Goal: Task Accomplishment & Management: Manage account settings

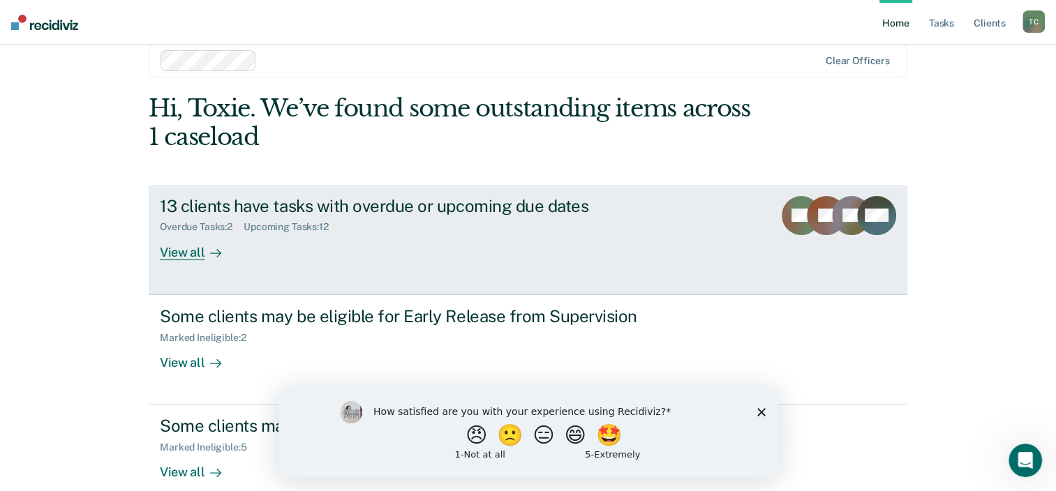
scroll to position [45, 0]
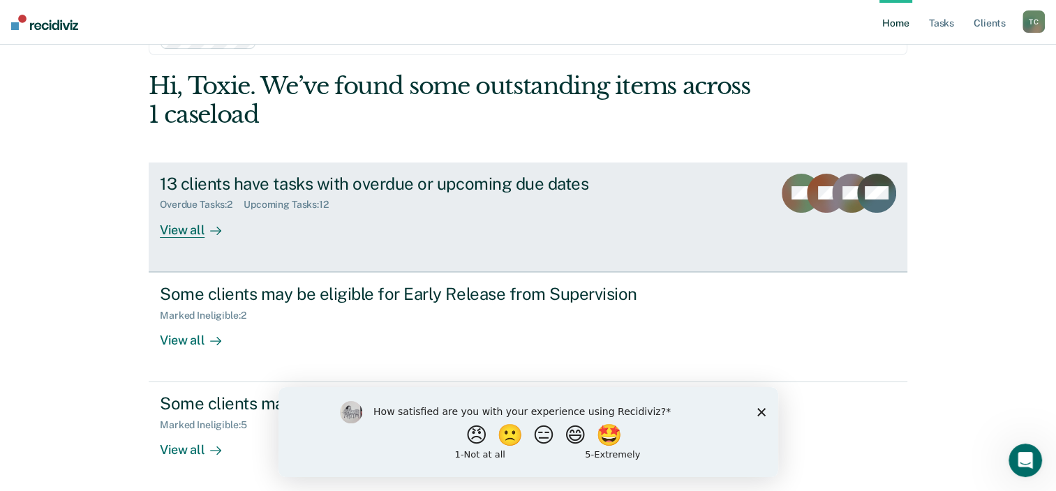
click at [176, 232] on div "View all" at bounding box center [199, 224] width 78 height 27
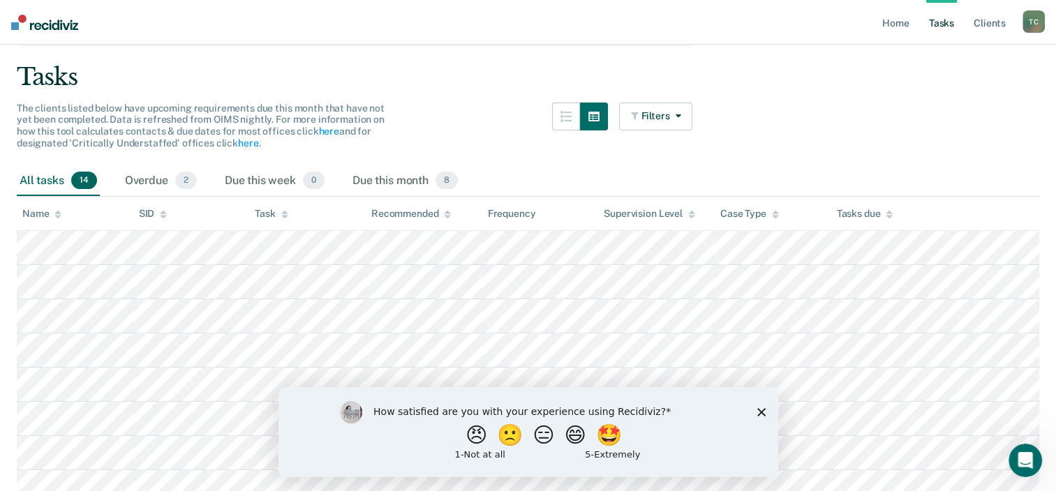
scroll to position [58, 0]
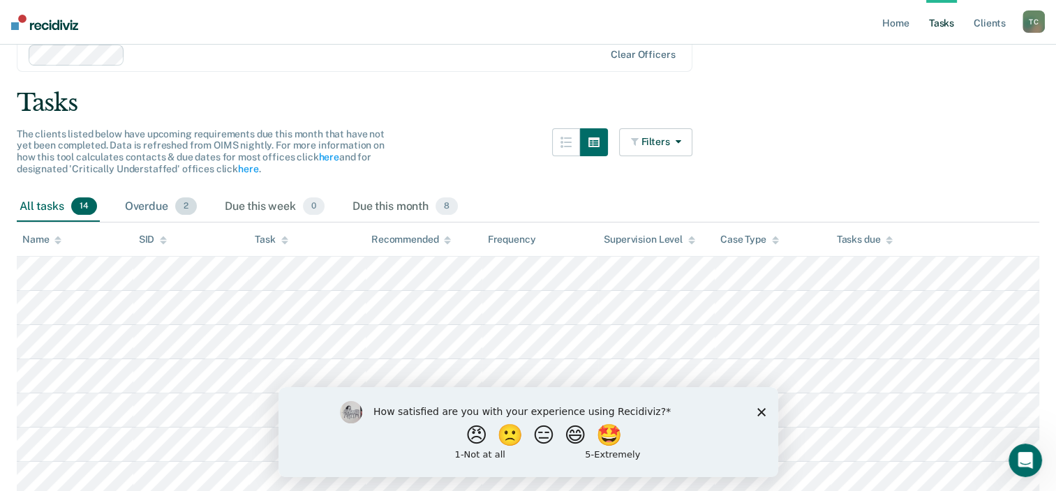
click at [144, 207] on div "Overdue 2" at bounding box center [160, 207] width 77 height 31
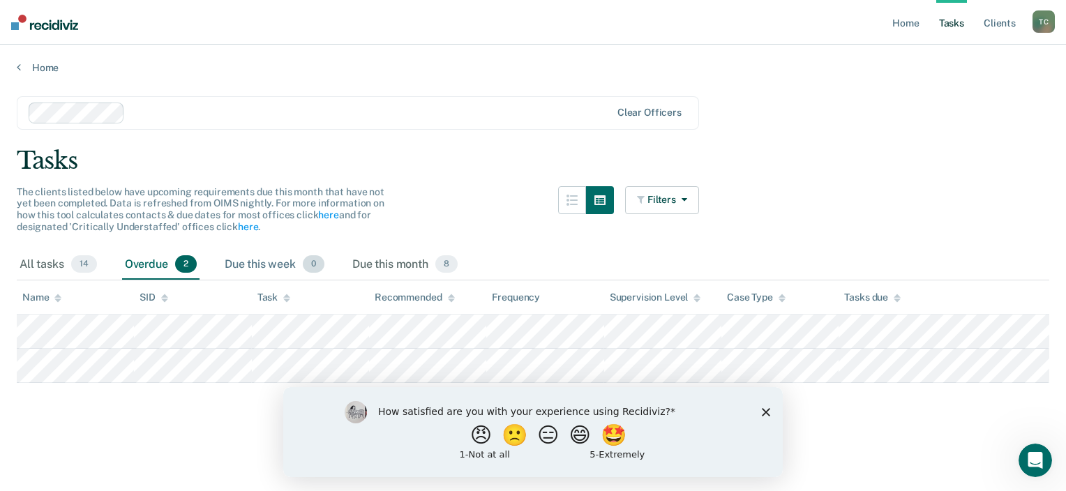
click at [254, 267] on div "Due this week 0" at bounding box center [274, 265] width 105 height 31
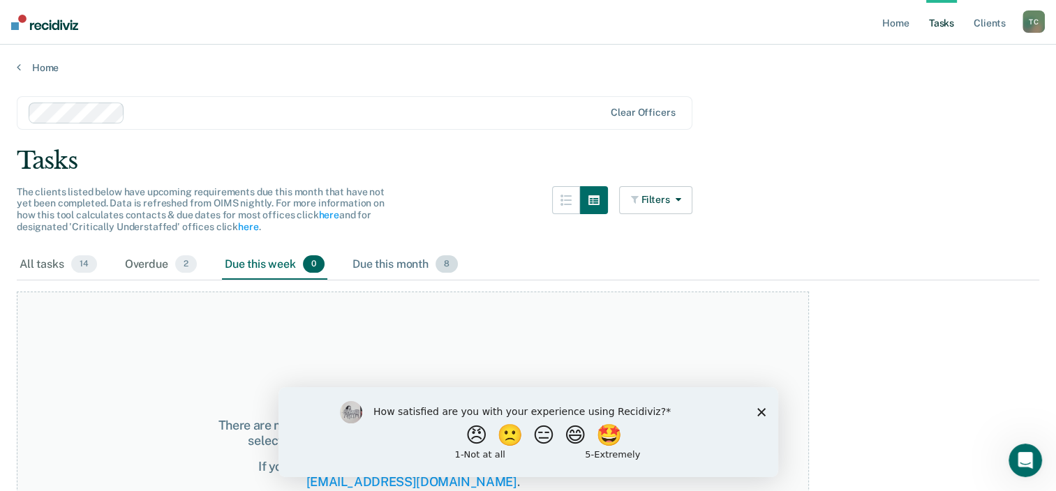
click at [392, 271] on div "Due this month 8" at bounding box center [405, 265] width 111 height 31
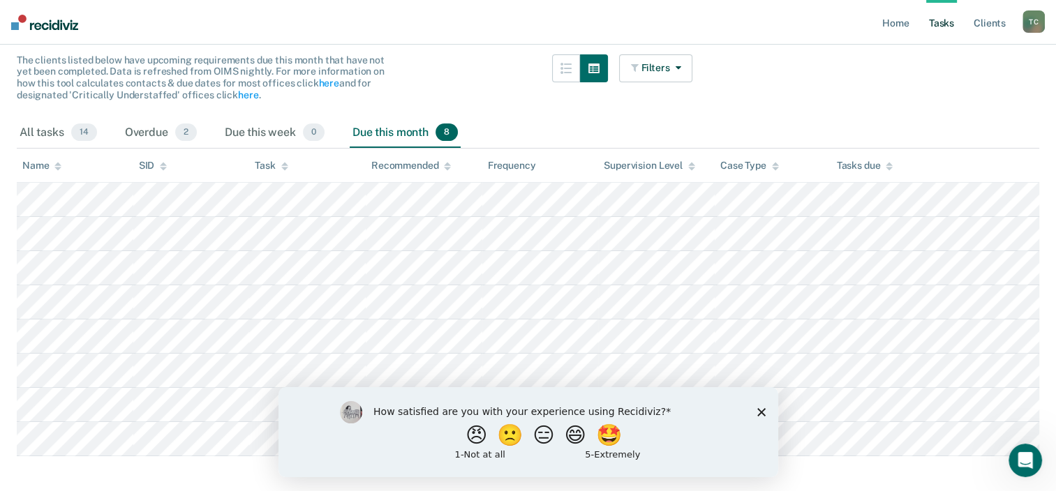
scroll to position [202, 0]
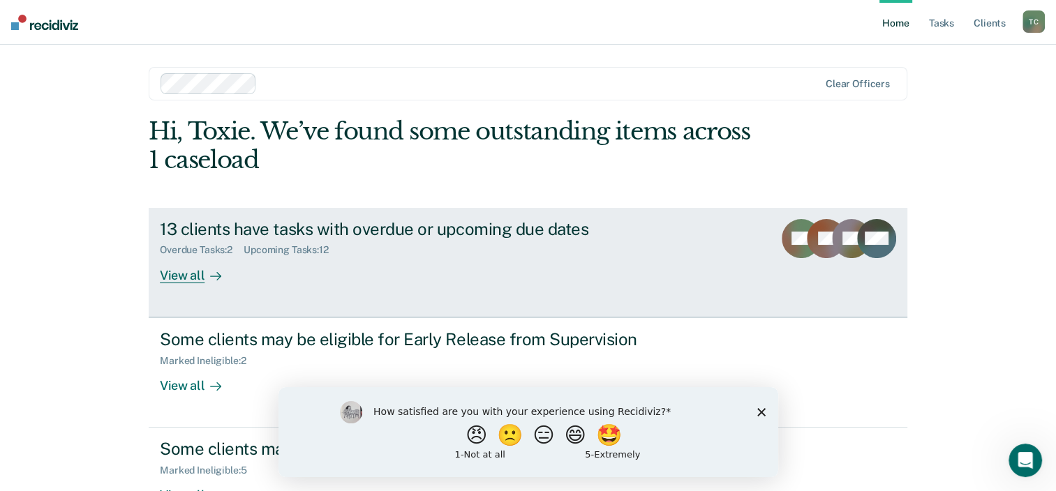
scroll to position [45, 0]
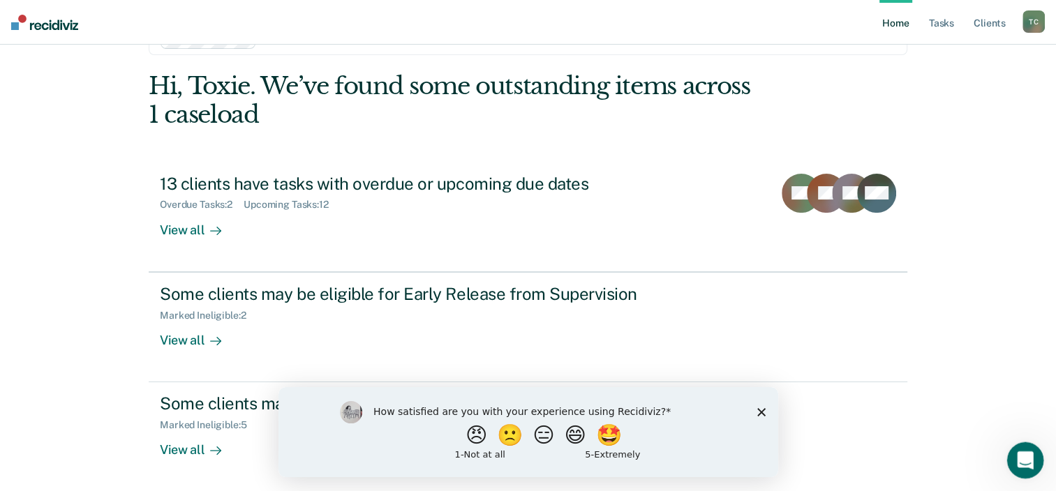
click at [1038, 456] on div "Open Intercom Messenger" at bounding box center [1023, 459] width 46 height 46
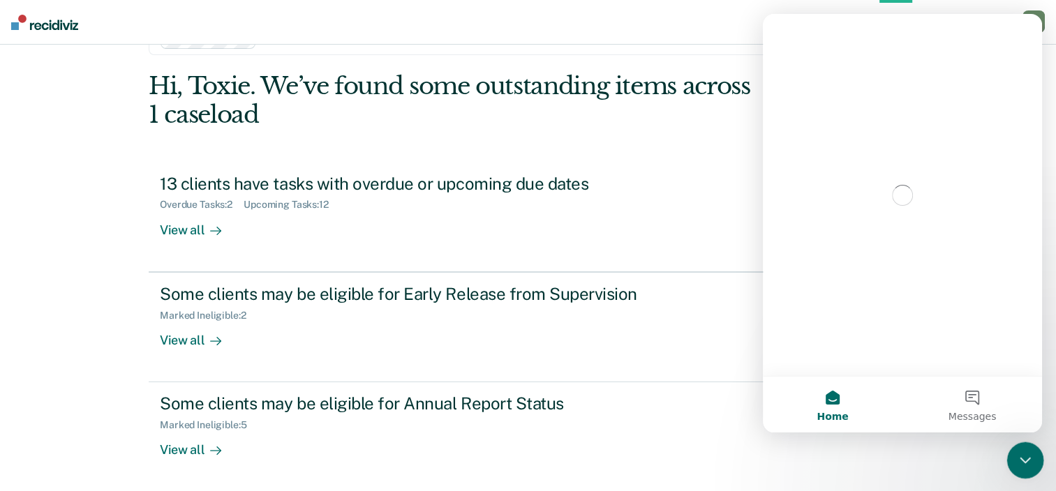
scroll to position [0, 0]
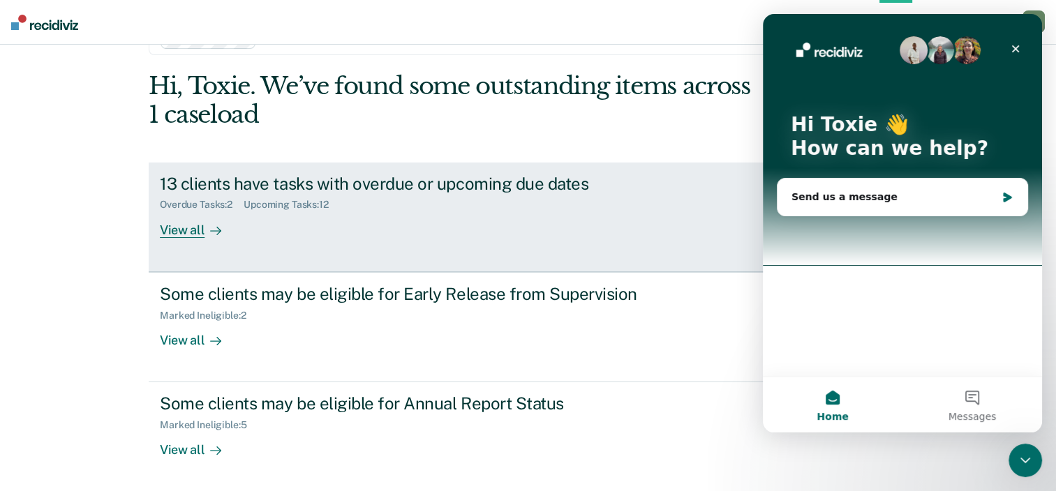
click at [173, 230] on div "View all" at bounding box center [199, 224] width 78 height 27
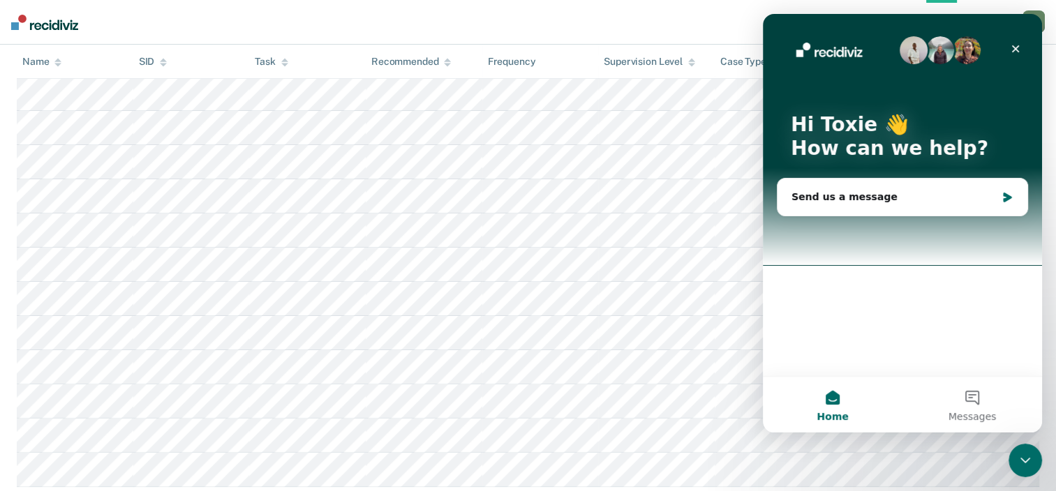
scroll to position [407, 0]
